Goal: Find specific page/section: Find specific page/section

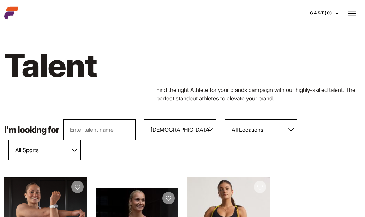
scroll to position [249, 0]
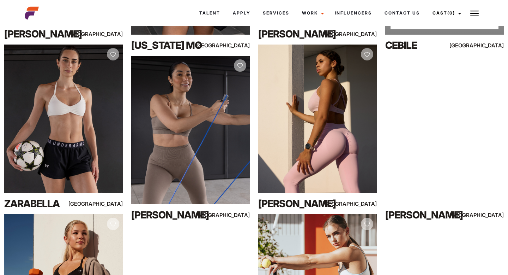
scroll to position [282, 0]
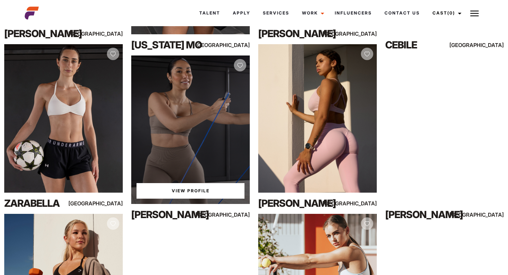
click at [193, 189] on link "View Profile" at bounding box center [191, 191] width 108 height 16
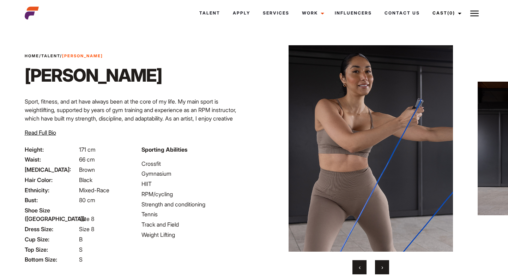
click at [381, 264] on button "›" at bounding box center [382, 267] width 14 height 14
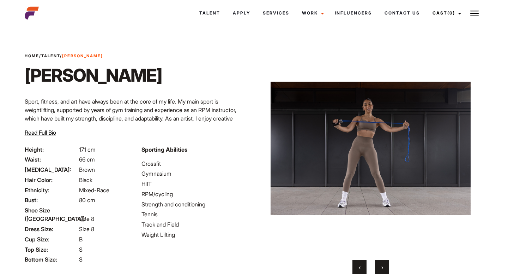
click at [384, 266] on button "›" at bounding box center [382, 267] width 14 height 14
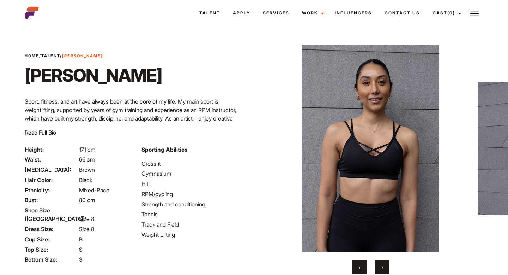
click at [385, 266] on button "›" at bounding box center [382, 267] width 14 height 14
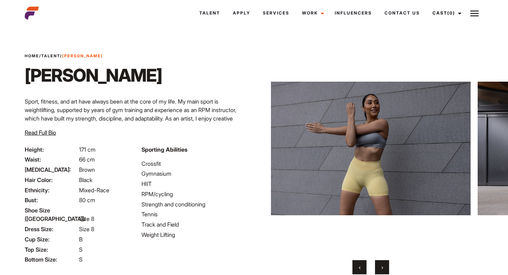
click at [357, 266] on button "‹" at bounding box center [360, 267] width 14 height 14
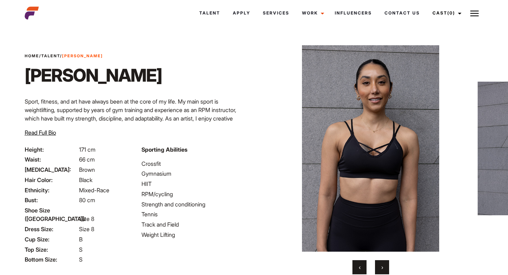
click at [381, 268] on span "›" at bounding box center [382, 266] width 2 height 7
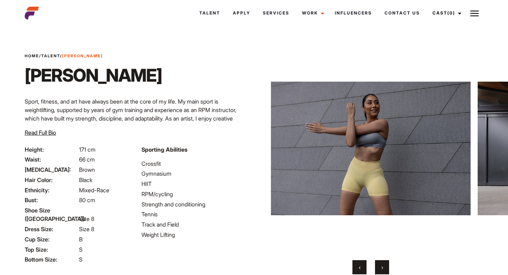
click at [381, 268] on span "›" at bounding box center [382, 266] width 2 height 7
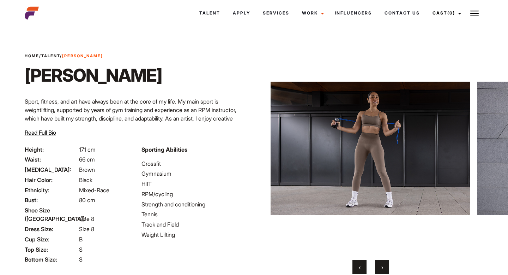
click at [381, 268] on span "›" at bounding box center [382, 266] width 2 height 7
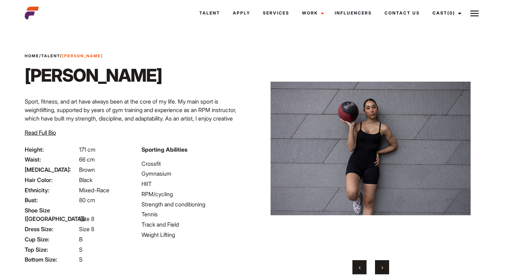
click at [381, 269] on span "›" at bounding box center [382, 266] width 2 height 7
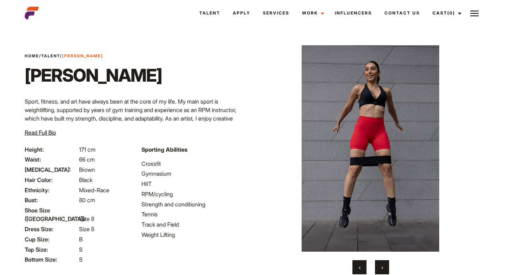
click at [381, 269] on span "›" at bounding box center [382, 266] width 2 height 7
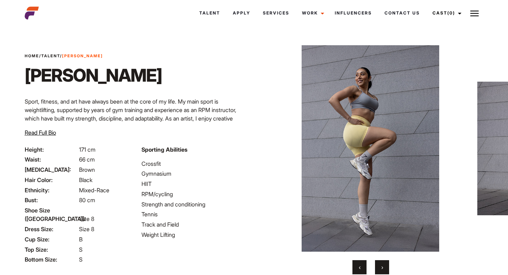
click at [381, 269] on span "›" at bounding box center [382, 266] width 2 height 7
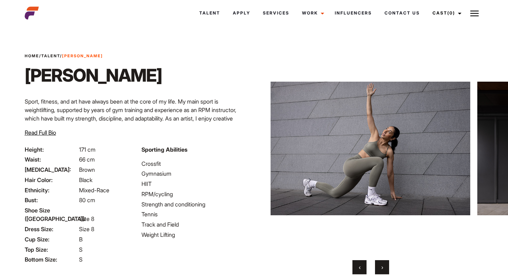
click at [381, 269] on span "›" at bounding box center [382, 266] width 2 height 7
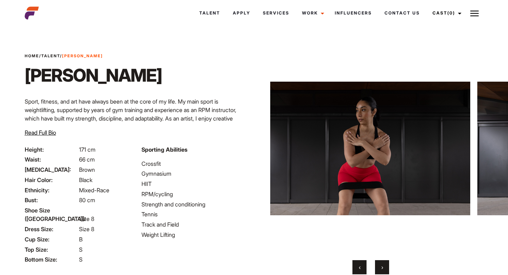
click at [381, 269] on span "›" at bounding box center [382, 266] width 2 height 7
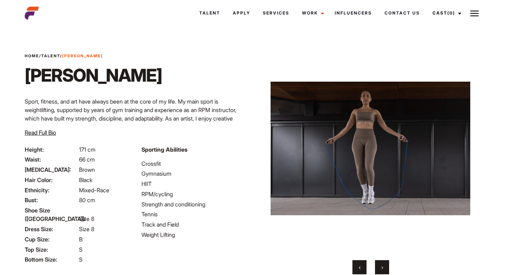
click at [381, 269] on span "›" at bounding box center [382, 266] width 2 height 7
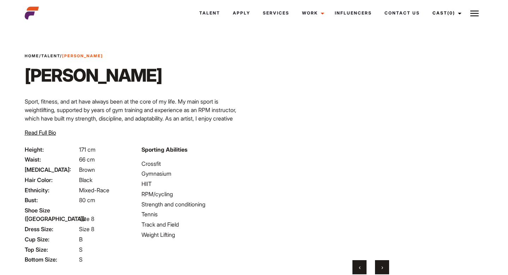
click at [381, 269] on span "›" at bounding box center [382, 266] width 2 height 7
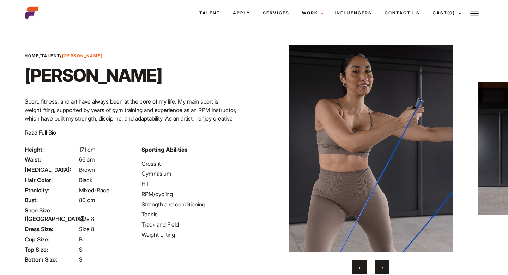
click at [381, 269] on span "›" at bounding box center [382, 266] width 2 height 7
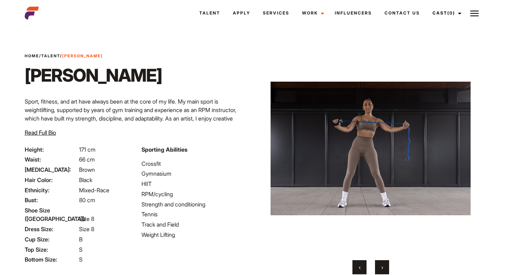
click at [381, 269] on span "›" at bounding box center [382, 266] width 2 height 7
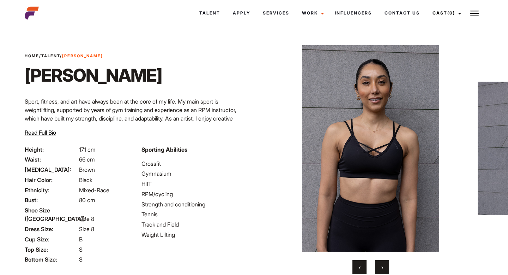
click at [381, 269] on span "›" at bounding box center [382, 266] width 2 height 7
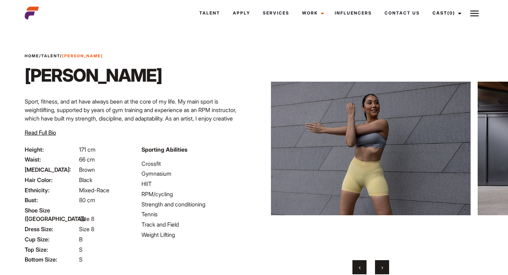
click at [381, 269] on span "›" at bounding box center [382, 266] width 2 height 7
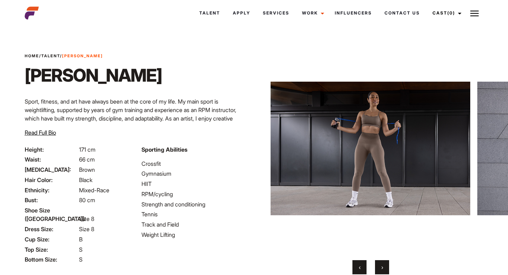
click at [381, 269] on span "›" at bounding box center [382, 266] width 2 height 7
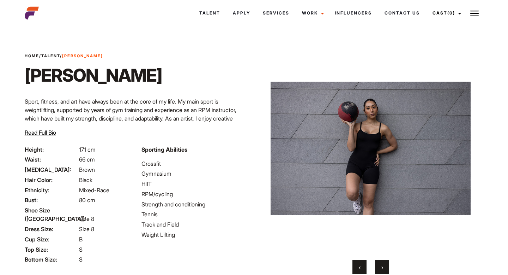
click at [381, 269] on span "›" at bounding box center [382, 266] width 2 height 7
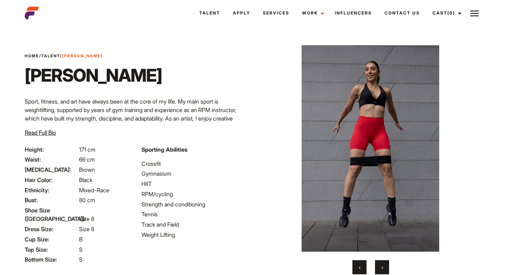
click at [381, 269] on span "›" at bounding box center [382, 266] width 2 height 7
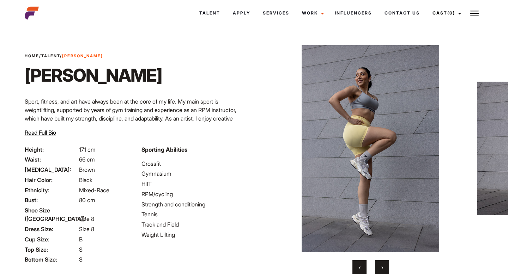
click at [381, 269] on span "›" at bounding box center [382, 266] width 2 height 7
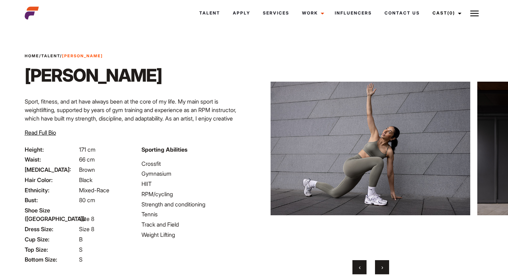
click at [381, 269] on span "›" at bounding box center [382, 266] width 2 height 7
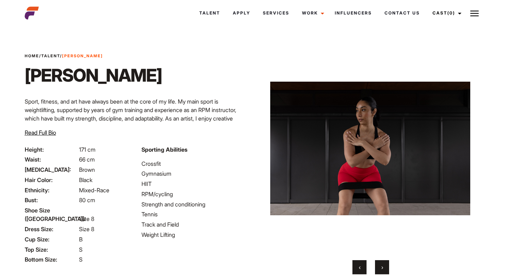
click at [381, 269] on span "›" at bounding box center [382, 266] width 2 height 7
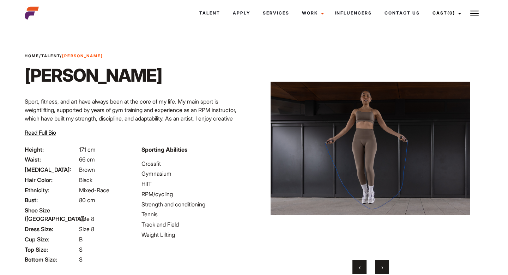
click at [381, 269] on span "›" at bounding box center [382, 266] width 2 height 7
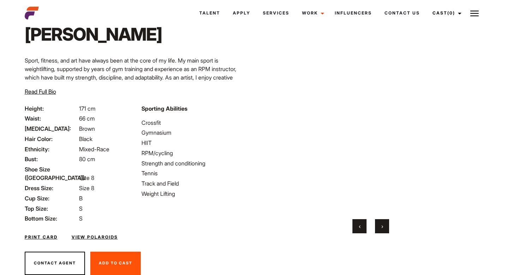
scroll to position [55, 0]
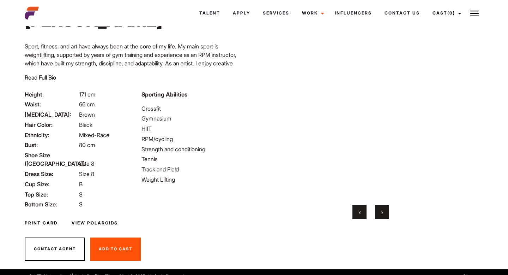
click at [356, 213] on button "‹" at bounding box center [360, 212] width 14 height 14
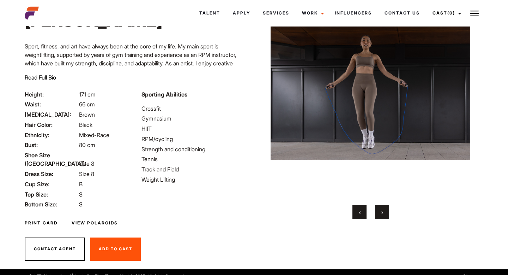
click at [356, 213] on button "‹" at bounding box center [360, 212] width 14 height 14
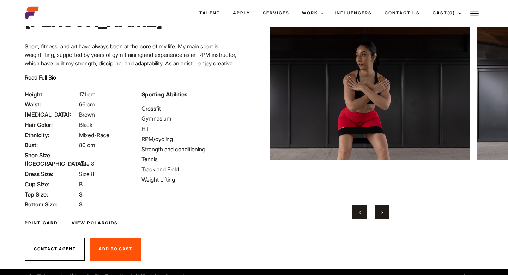
click at [356, 213] on button "‹" at bounding box center [360, 212] width 14 height 14
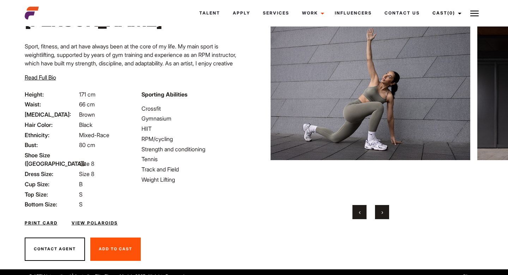
click at [381, 206] on button "›" at bounding box center [382, 212] width 14 height 14
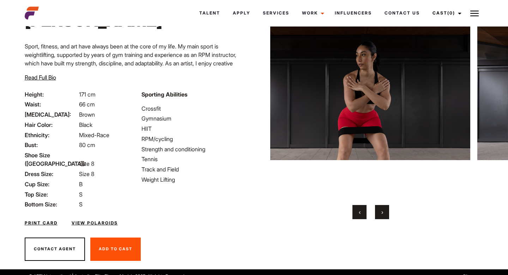
click at [364, 209] on button "‹" at bounding box center [360, 212] width 14 height 14
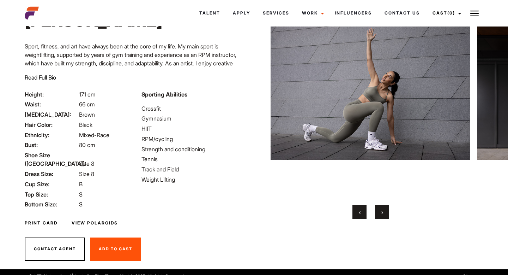
click at [364, 209] on button "‹" at bounding box center [360, 212] width 14 height 14
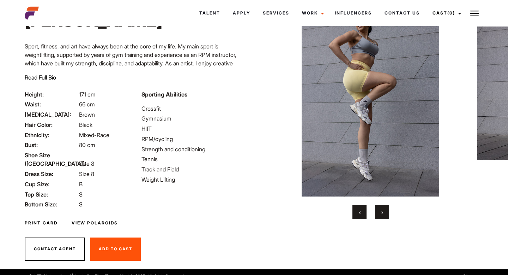
click at [364, 209] on button "‹" at bounding box center [360, 212] width 14 height 14
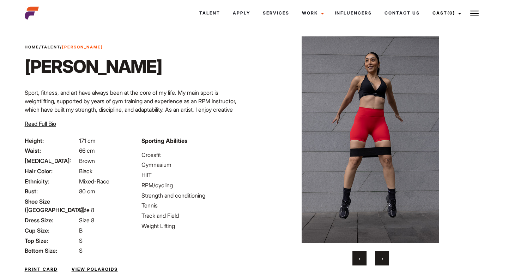
scroll to position [10, 0]
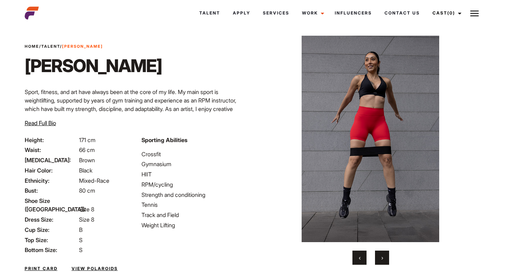
click at [385, 254] on button "›" at bounding box center [382, 257] width 14 height 14
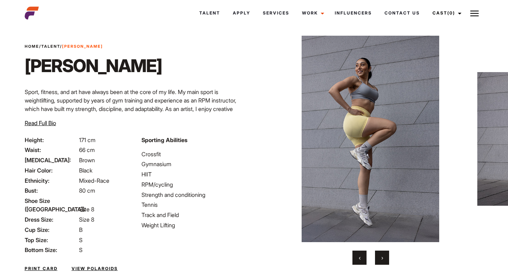
click at [361, 261] on button "‹" at bounding box center [360, 257] width 14 height 14
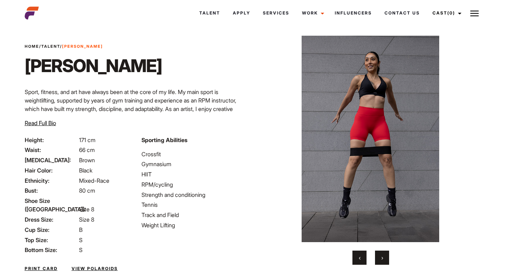
click at [385, 257] on button "›" at bounding box center [382, 257] width 14 height 14
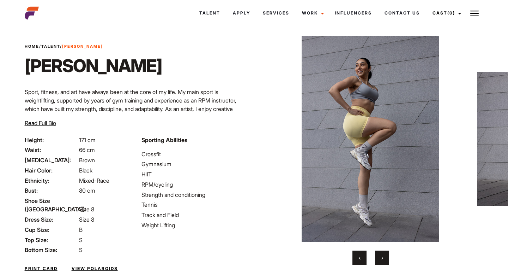
click at [361, 257] on button "‹" at bounding box center [360, 257] width 14 height 14
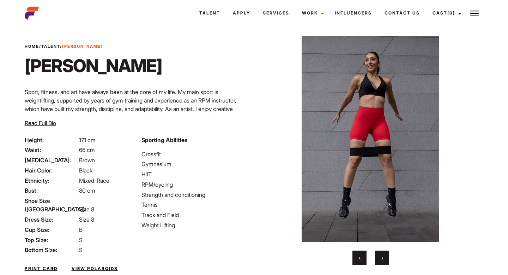
click at [361, 257] on button "‹" at bounding box center [360, 257] width 14 height 14
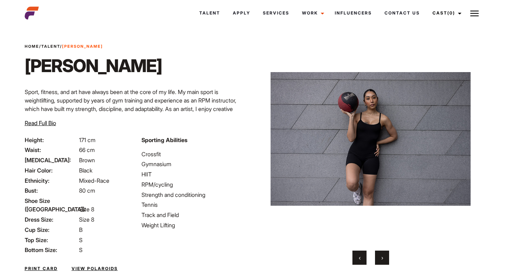
click at [361, 257] on button "‹" at bounding box center [360, 257] width 14 height 14
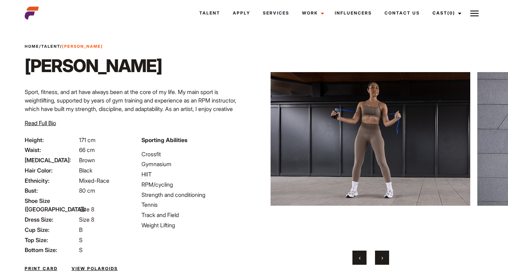
click at [361, 257] on button "‹" at bounding box center [360, 257] width 14 height 14
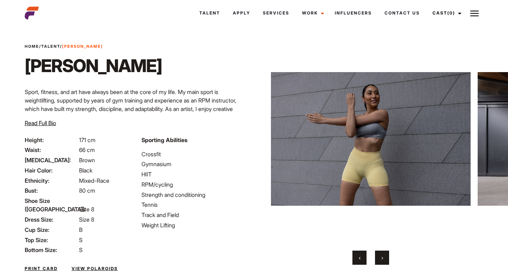
click at [361, 257] on button "‹" at bounding box center [360, 257] width 14 height 14
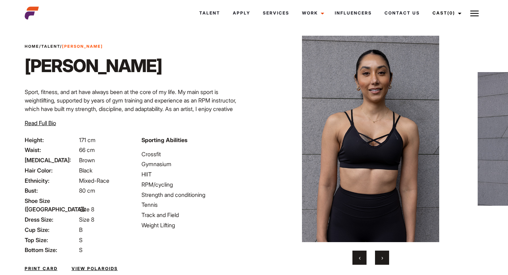
click at [361, 257] on button "‹" at bounding box center [360, 257] width 14 height 14
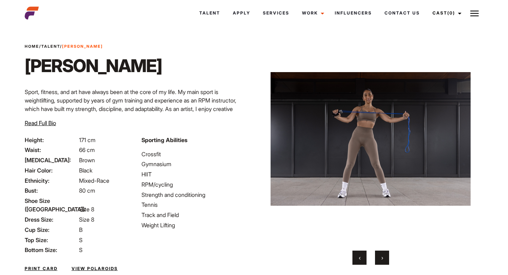
click at [383, 258] on span "›" at bounding box center [382, 257] width 2 height 7
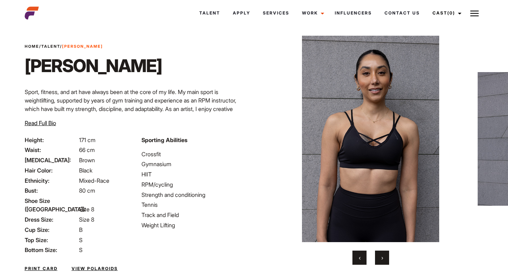
click at [357, 259] on button "‹" at bounding box center [360, 257] width 14 height 14
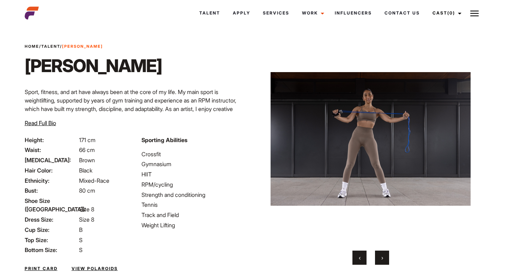
click at [357, 259] on button "‹" at bounding box center [360, 257] width 14 height 14
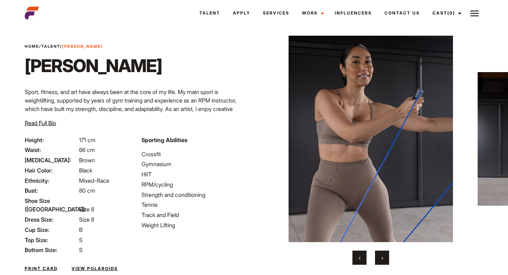
click at [357, 259] on button "‹" at bounding box center [360, 257] width 14 height 14
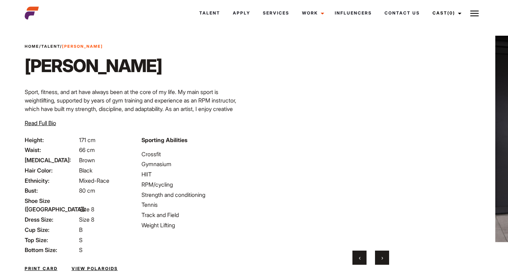
click at [383, 255] on button "›" at bounding box center [382, 257] width 14 height 14
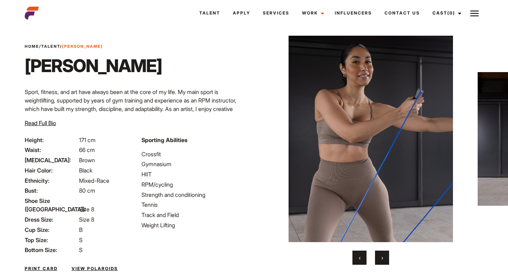
click at [383, 255] on button "›" at bounding box center [382, 257] width 14 height 14
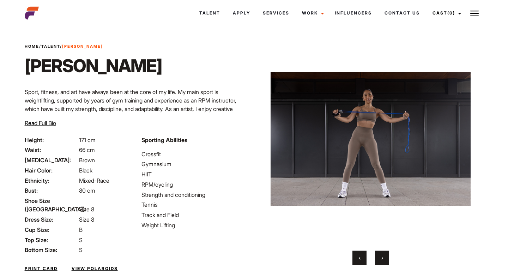
click at [383, 255] on button "›" at bounding box center [382, 257] width 14 height 14
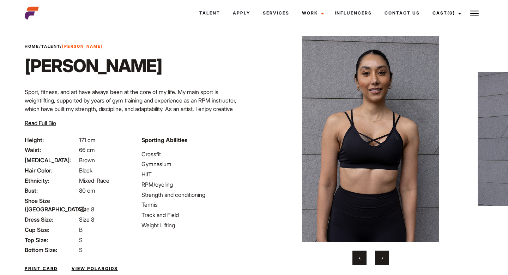
click at [383, 255] on button "›" at bounding box center [382, 257] width 14 height 14
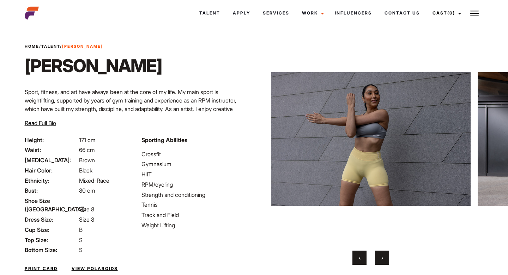
click at [383, 255] on button "›" at bounding box center [382, 257] width 14 height 14
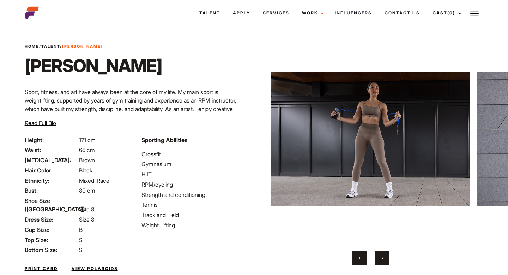
click at [383, 255] on button "›" at bounding box center [382, 257] width 14 height 14
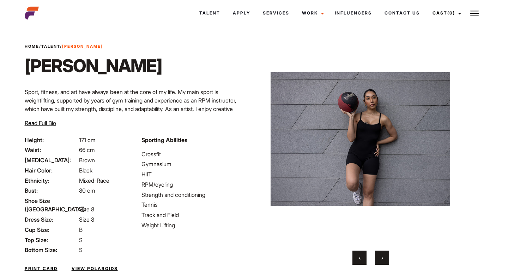
click at [383, 255] on button "›" at bounding box center [382, 257] width 14 height 14
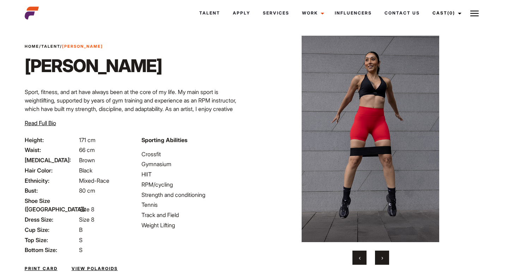
click at [383, 255] on button "›" at bounding box center [382, 257] width 14 height 14
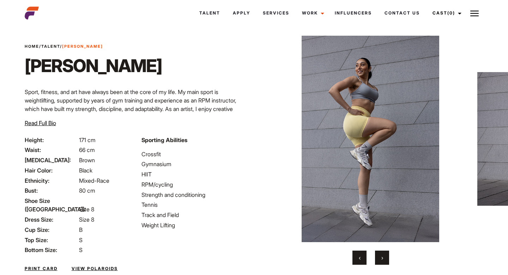
click at [383, 255] on button "›" at bounding box center [382, 257] width 14 height 14
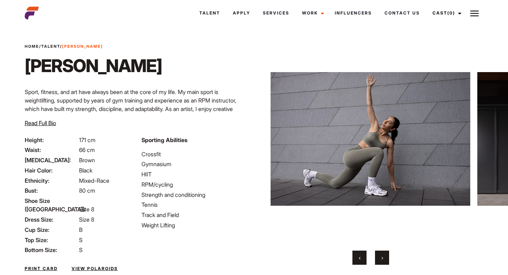
click at [383, 255] on button "›" at bounding box center [382, 257] width 14 height 14
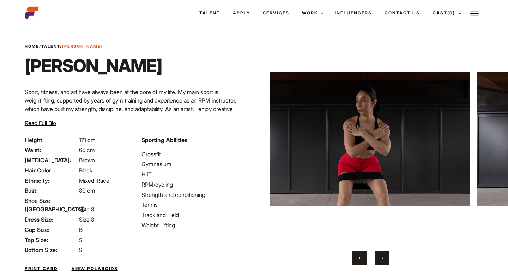
click at [360, 256] on span "‹" at bounding box center [360, 257] width 2 height 7
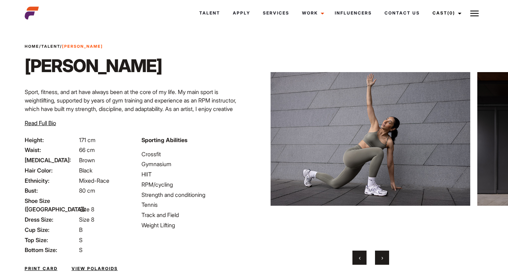
click at [360, 256] on span "‹" at bounding box center [360, 257] width 2 height 7
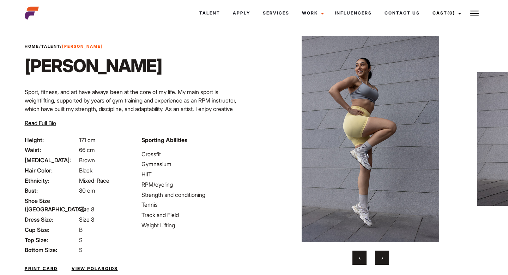
click at [381, 260] on button "›" at bounding box center [382, 257] width 14 height 14
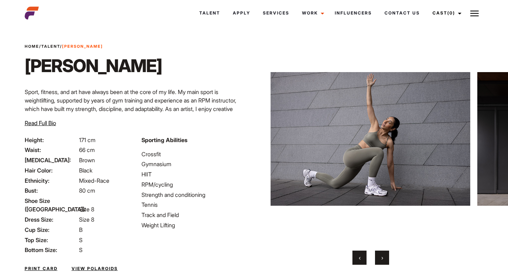
click at [381, 260] on button "›" at bounding box center [382, 257] width 14 height 14
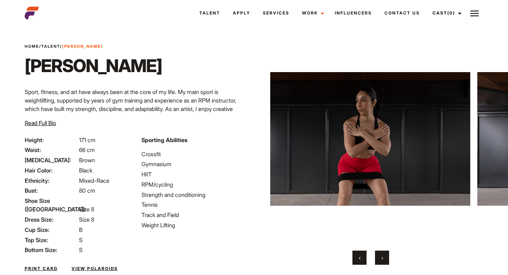
click at [381, 260] on button "›" at bounding box center [382, 257] width 14 height 14
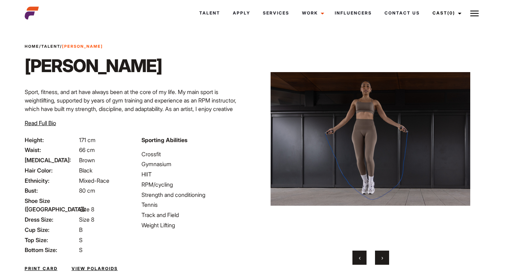
click at [381, 260] on button "›" at bounding box center [382, 257] width 14 height 14
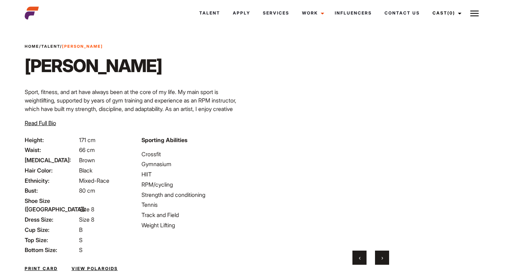
click at [381, 261] on button "›" at bounding box center [382, 257] width 14 height 14
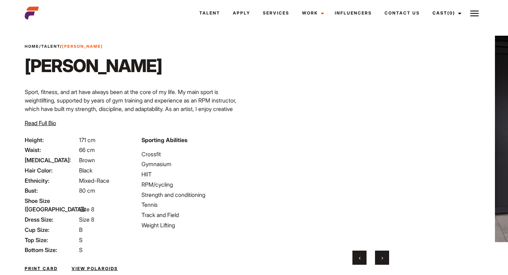
click at [381, 261] on button "›" at bounding box center [382, 257] width 14 height 14
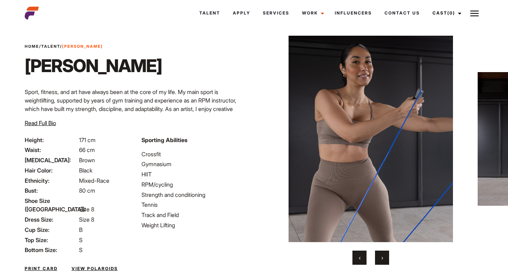
click at [381, 261] on button "›" at bounding box center [382, 257] width 14 height 14
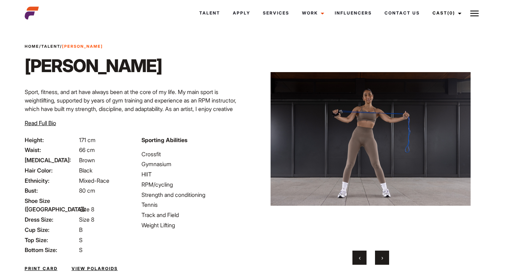
click at [381, 261] on button "›" at bounding box center [382, 257] width 14 height 14
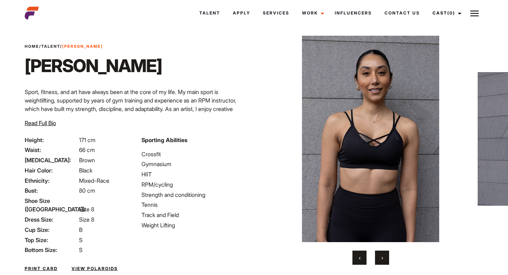
click at [381, 261] on button "›" at bounding box center [382, 257] width 14 height 14
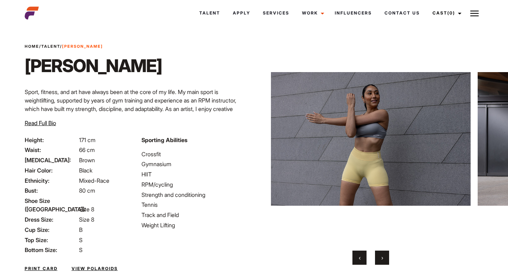
click at [381, 261] on button "›" at bounding box center [382, 257] width 14 height 14
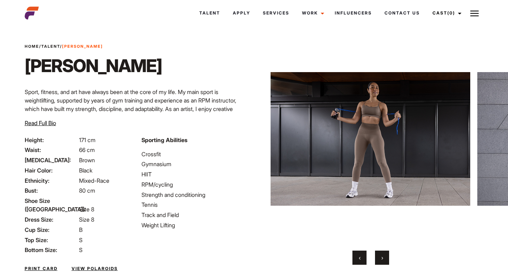
click at [381, 261] on button "›" at bounding box center [382, 257] width 14 height 14
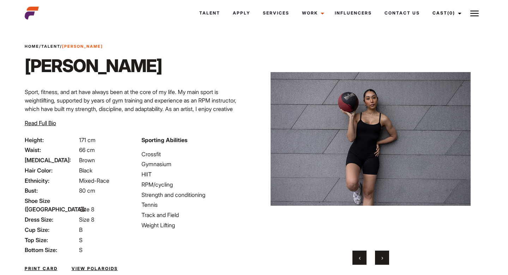
click at [381, 261] on button "›" at bounding box center [382, 257] width 14 height 14
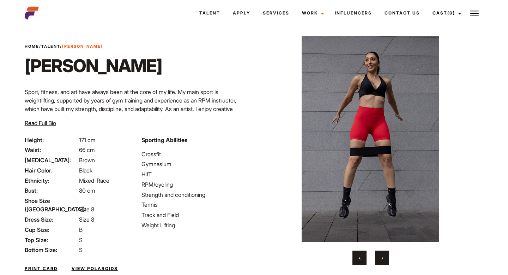
click at [381, 261] on button "›" at bounding box center [382, 257] width 14 height 14
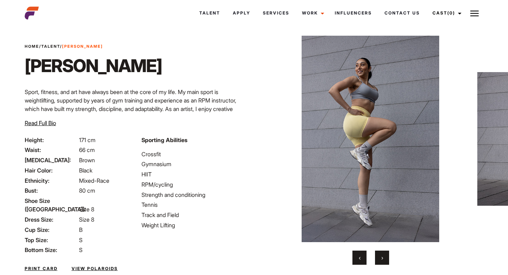
click at [381, 261] on button "›" at bounding box center [382, 257] width 14 height 14
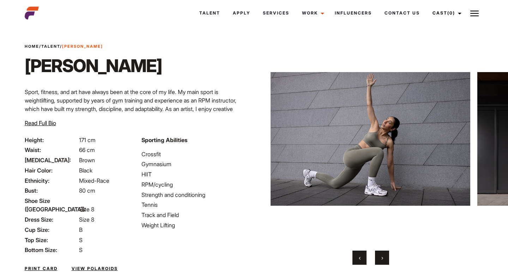
click at [381, 261] on button "›" at bounding box center [382, 257] width 14 height 14
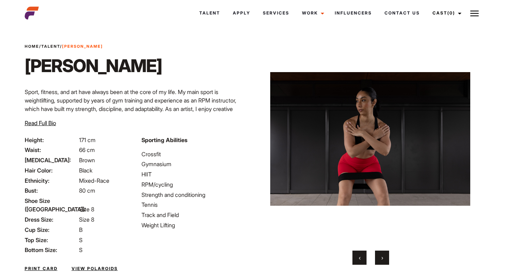
click at [381, 261] on button "›" at bounding box center [382, 257] width 14 height 14
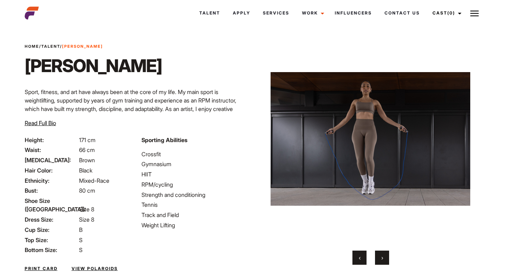
click at [381, 261] on button "›" at bounding box center [382, 257] width 14 height 14
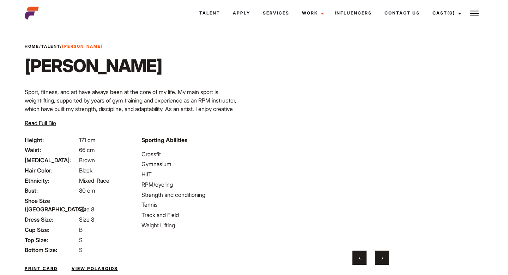
click at [381, 261] on button "›" at bounding box center [382, 257] width 14 height 14
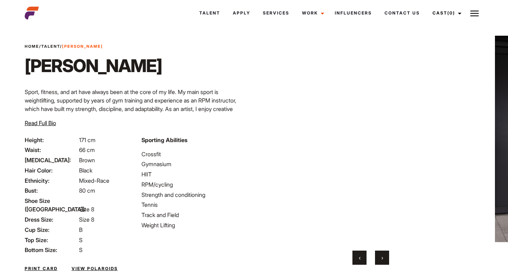
click at [381, 261] on button "›" at bounding box center [382, 257] width 14 height 14
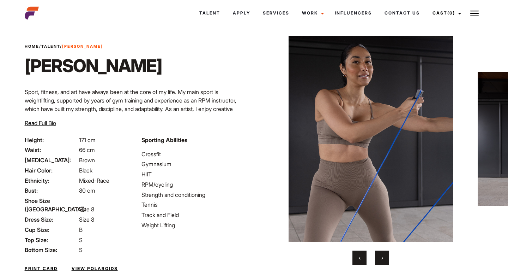
click at [381, 261] on button "›" at bounding box center [382, 257] width 14 height 14
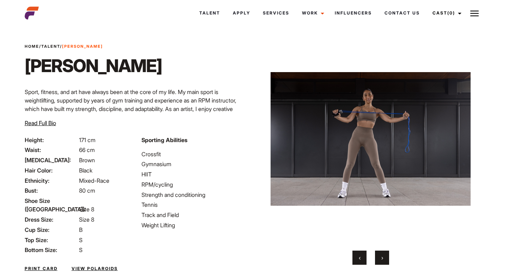
click at [381, 261] on button "›" at bounding box center [382, 257] width 14 height 14
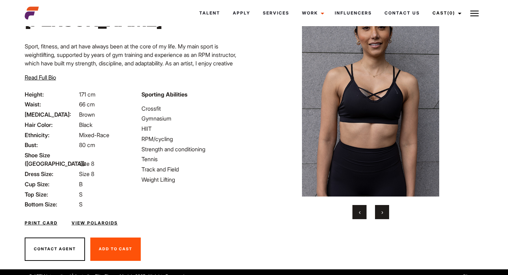
scroll to position [0, 0]
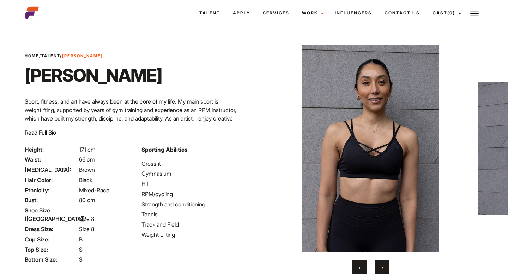
click at [384, 266] on button "›" at bounding box center [382, 267] width 14 height 14
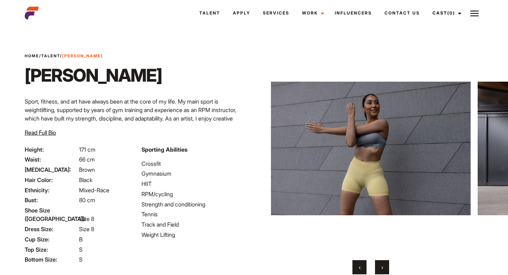
click at [384, 266] on button "›" at bounding box center [382, 267] width 14 height 14
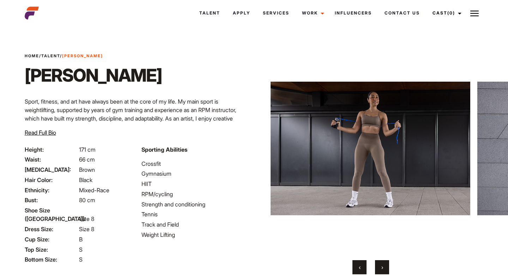
click at [363, 261] on button "‹" at bounding box center [360, 267] width 14 height 14
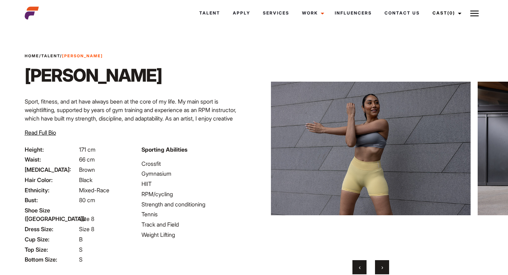
click at [378, 263] on button "›" at bounding box center [382, 267] width 14 height 14
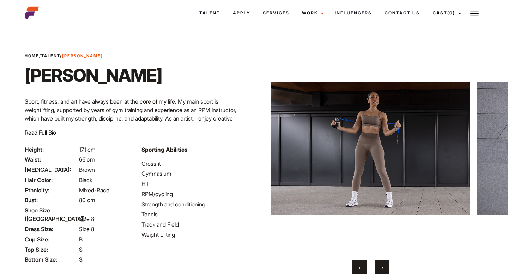
click at [378, 263] on button "›" at bounding box center [382, 267] width 14 height 14
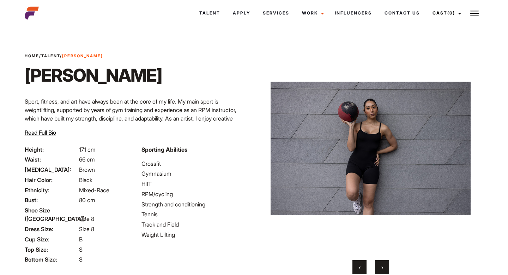
click at [378, 263] on button "›" at bounding box center [382, 267] width 14 height 14
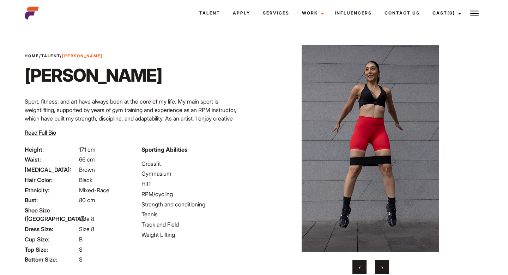
click at [378, 263] on button "›" at bounding box center [382, 267] width 14 height 14
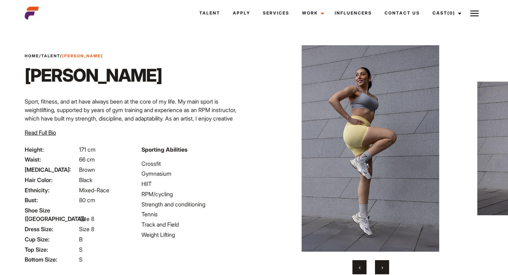
click at [378, 263] on button "›" at bounding box center [382, 267] width 14 height 14
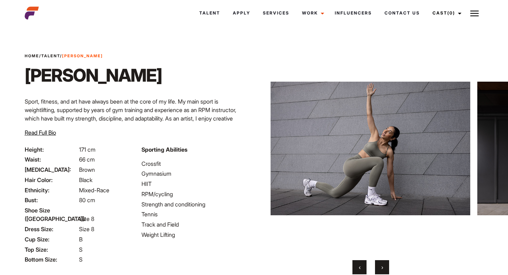
click at [378, 263] on button "›" at bounding box center [382, 267] width 14 height 14
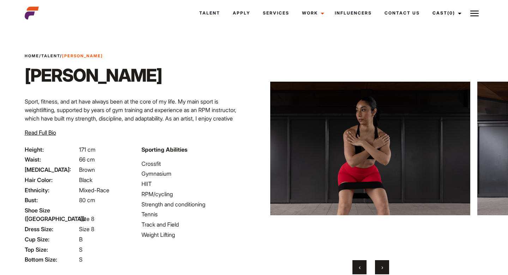
click at [378, 263] on button "›" at bounding box center [382, 267] width 14 height 14
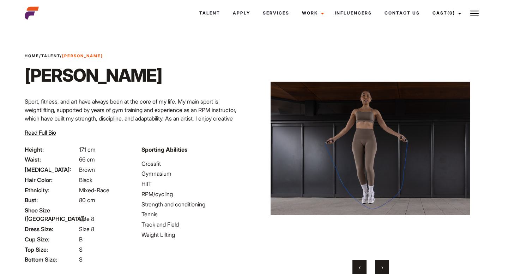
click at [378, 263] on button "›" at bounding box center [382, 267] width 14 height 14
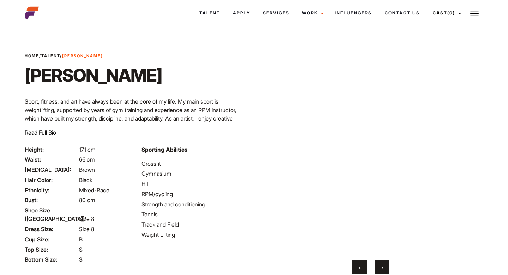
click at [354, 265] on button "‹" at bounding box center [360, 267] width 14 height 14
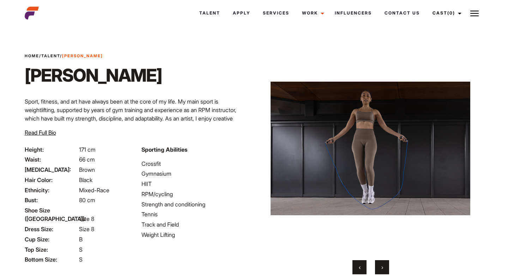
click at [383, 265] on button "›" at bounding box center [382, 267] width 14 height 14
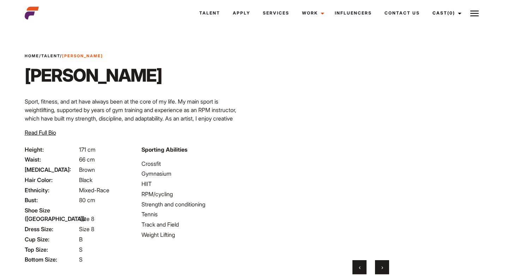
click at [383, 265] on button "›" at bounding box center [382, 267] width 14 height 14
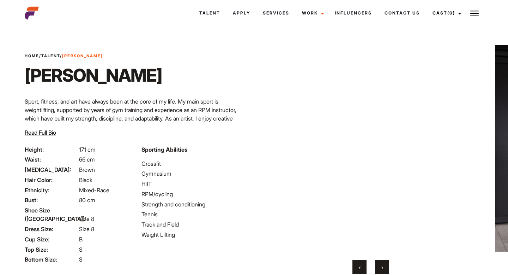
click at [383, 265] on button "›" at bounding box center [382, 267] width 14 height 14
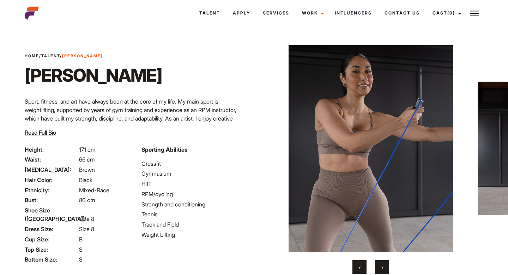
click at [383, 265] on button "›" at bounding box center [382, 267] width 14 height 14
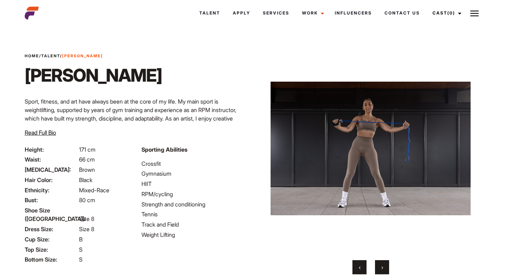
click at [360, 269] on span "‹" at bounding box center [360, 266] width 2 height 7
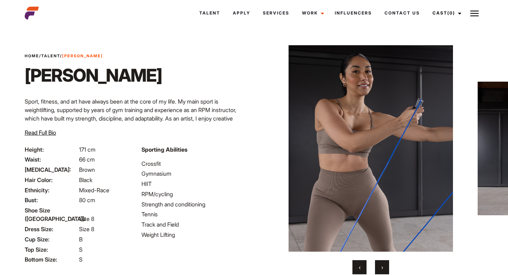
click at [380, 266] on button "›" at bounding box center [382, 267] width 14 height 14
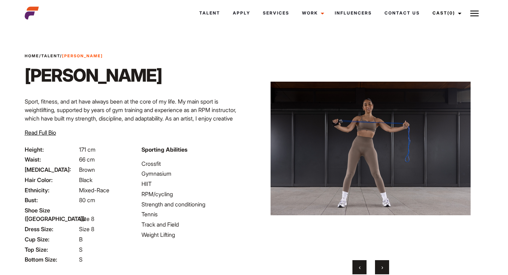
click at [380, 266] on button "›" at bounding box center [382, 267] width 14 height 14
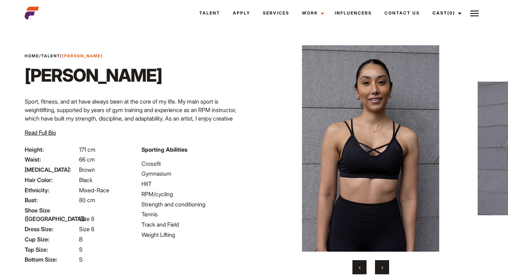
click at [380, 266] on button "›" at bounding box center [382, 267] width 14 height 14
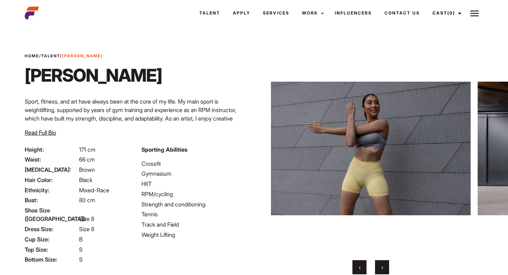
click at [380, 266] on button "›" at bounding box center [382, 267] width 14 height 14
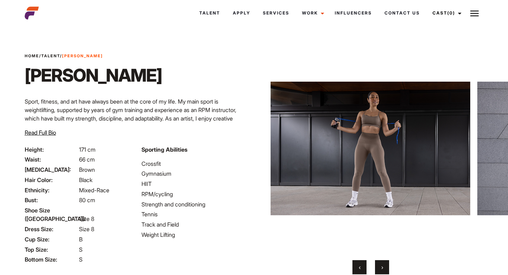
click at [380, 266] on button "›" at bounding box center [382, 267] width 14 height 14
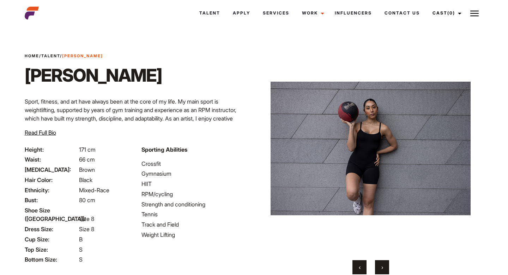
click at [380, 266] on button "›" at bounding box center [382, 267] width 14 height 14
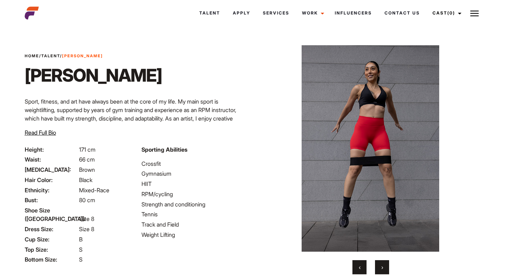
click at [380, 266] on button "›" at bounding box center [382, 267] width 14 height 14
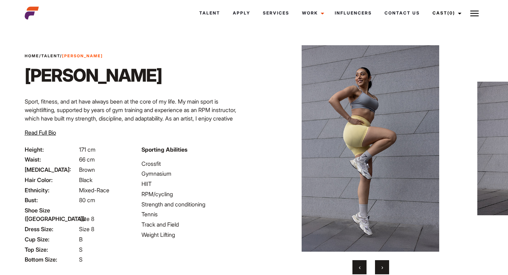
click at [380, 266] on button "›" at bounding box center [382, 267] width 14 height 14
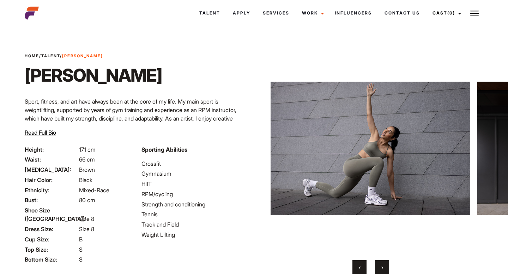
click at [380, 266] on button "›" at bounding box center [382, 267] width 14 height 14
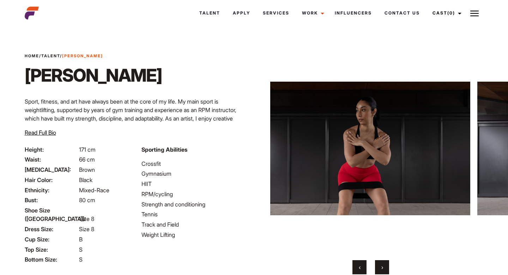
click at [380, 267] on button "›" at bounding box center [382, 267] width 14 height 14
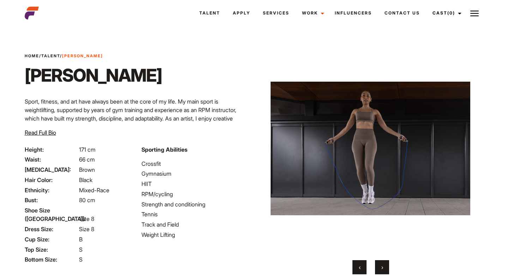
click at [380, 267] on button "›" at bounding box center [382, 267] width 14 height 14
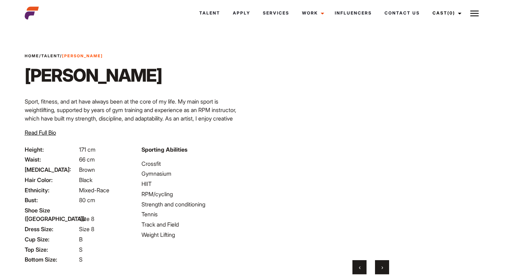
click at [380, 267] on button "›" at bounding box center [382, 267] width 14 height 14
